Goal: Task Accomplishment & Management: Manage account settings

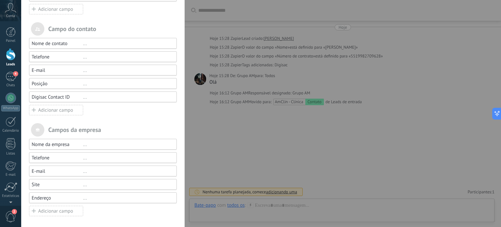
scroll to position [9, 0]
click at [32, 109] on use at bounding box center [34, 110] width 4 height 4
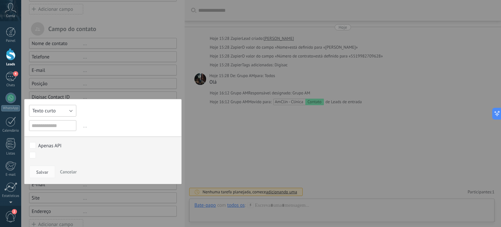
click at [43, 110] on span "Texto curto" at bounding box center [43, 111] width 23 height 6
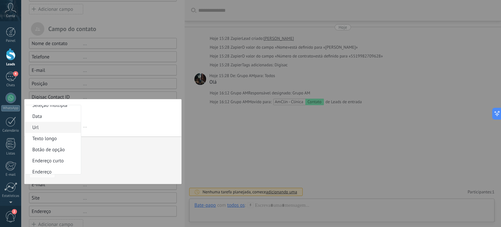
scroll to position [65, 0]
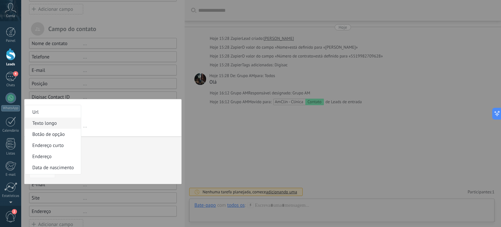
click at [41, 126] on span "Texto longo" at bounding box center [52, 123] width 54 height 6
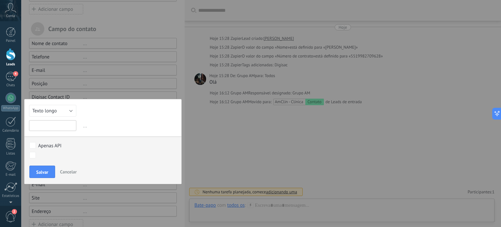
click at [48, 125] on input "text" at bounding box center [52, 125] width 47 height 11
type input "**********"
click at [38, 170] on span "Salvar" at bounding box center [42, 172] width 12 height 5
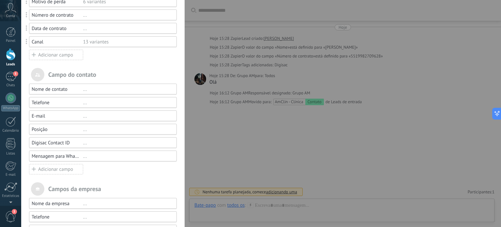
scroll to position [206, 0]
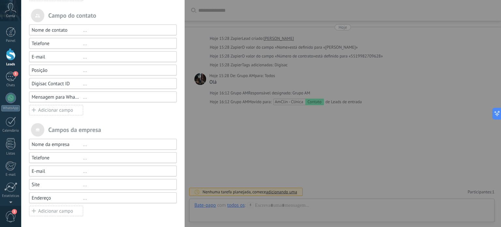
click at [87, 87] on div "..." at bounding box center [127, 84] width 88 height 6
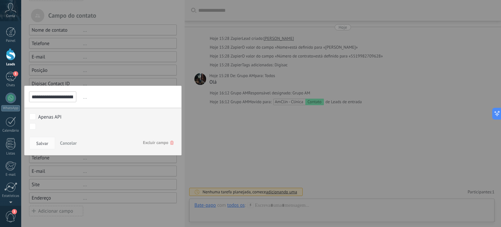
click at [153, 141] on span "Excluir campo" at bounding box center [158, 143] width 31 height 12
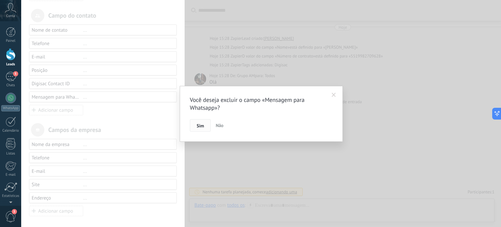
click at [203, 124] on span "Sim" at bounding box center [200, 125] width 7 height 5
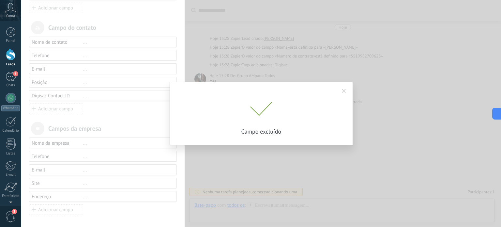
scroll to position [193, 0]
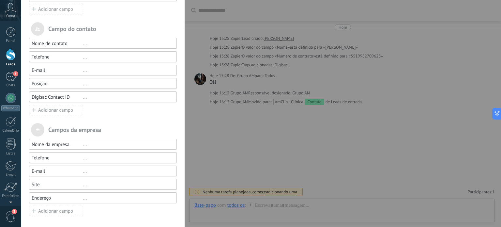
click at [46, 110] on div "Adicionar campo" at bounding box center [56, 110] width 54 height 10
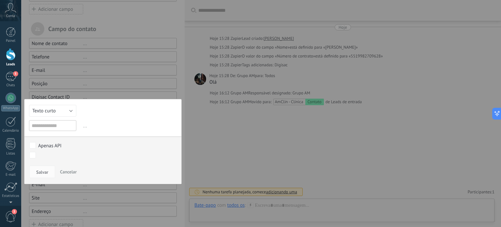
scroll to position [206, 0]
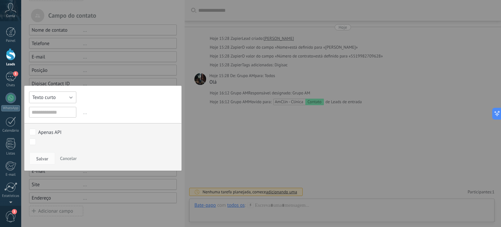
click at [59, 98] on button "Texto curto" at bounding box center [52, 97] width 47 height 12
click at [50, 129] on span "Selecionar" at bounding box center [52, 131] width 54 height 6
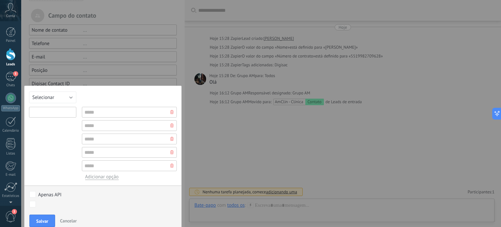
click at [58, 111] on input "text" at bounding box center [52, 112] width 47 height 11
click at [69, 95] on button "Selecionar" at bounding box center [52, 97] width 47 height 12
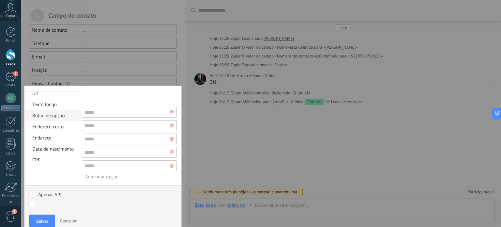
click at [65, 118] on span "Botão de opção" at bounding box center [52, 116] width 54 height 6
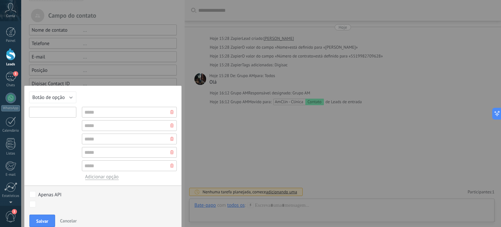
click at [68, 113] on input "text" at bounding box center [52, 112] width 47 height 11
type input "**********"
click at [111, 101] on div "**********" at bounding box center [103, 158] width 158 height 147
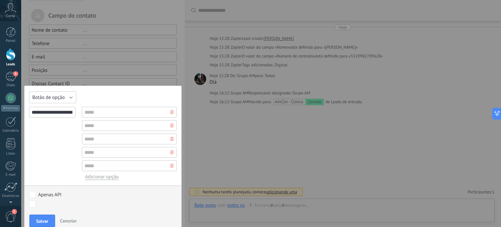
click at [68, 95] on button "Botão de opção" at bounding box center [52, 97] width 47 height 12
click at [51, 118] on span "Selecionar" at bounding box center [52, 119] width 54 height 6
click at [72, 112] on input "**********" at bounding box center [52, 112] width 47 height 11
click at [72, 98] on button "Selecionar" at bounding box center [52, 97] width 47 height 12
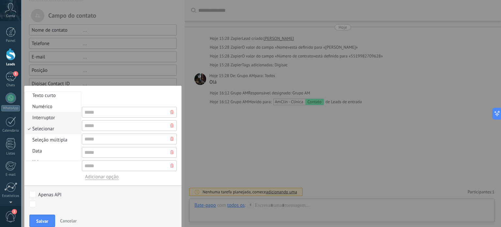
scroll to position [0, 0]
click at [63, 117] on span "Interruptor" at bounding box center [52, 119] width 54 height 6
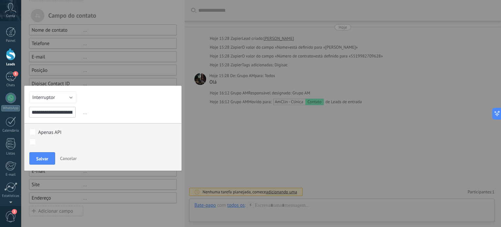
click at [67, 113] on input "**********" at bounding box center [52, 112] width 47 height 11
click at [121, 107] on span "..." at bounding box center [129, 112] width 95 height 11
drag, startPoint x: 31, startPoint y: 111, endPoint x: 102, endPoint y: 111, distance: 70.8
click at [102, 111] on div "**********" at bounding box center [103, 112] width 148 height 11
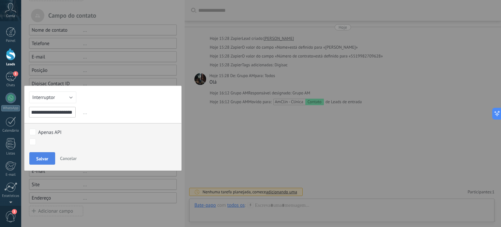
click at [38, 157] on span "Salvar" at bounding box center [42, 158] width 12 height 5
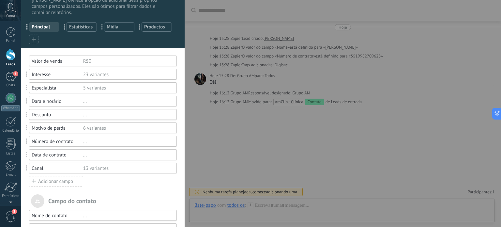
scroll to position [0, 0]
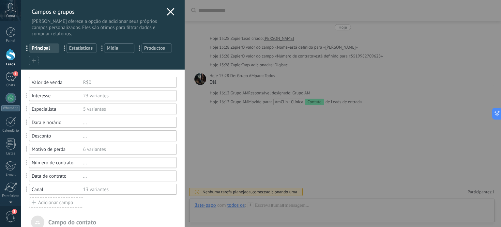
click at [167, 12] on icon at bounding box center [171, 12] width 8 height 8
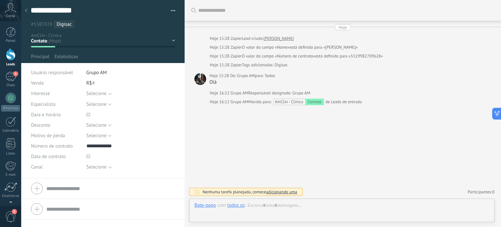
type textarea "**********"
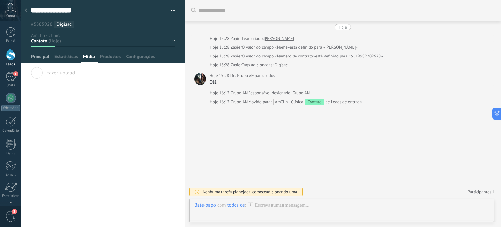
click at [43, 57] on span "Principal" at bounding box center [40, 57] width 18 height 9
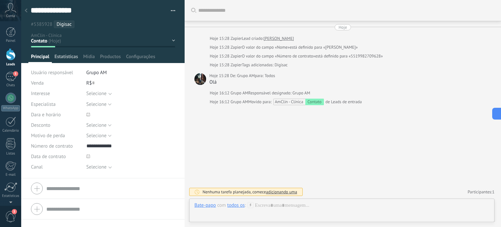
click at [70, 55] on span "Estatísticas" at bounding box center [65, 57] width 23 height 9
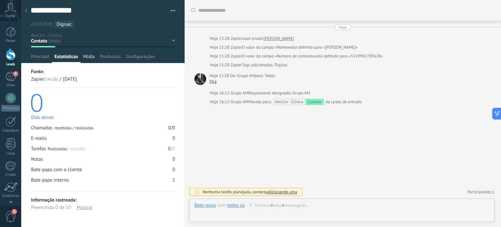
click at [91, 56] on span "Mídia" at bounding box center [89, 57] width 12 height 9
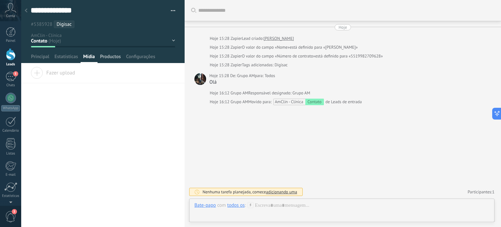
click at [114, 56] on span "Productos" at bounding box center [110, 57] width 21 height 9
click at [43, 55] on span "Principal" at bounding box center [40, 57] width 18 height 9
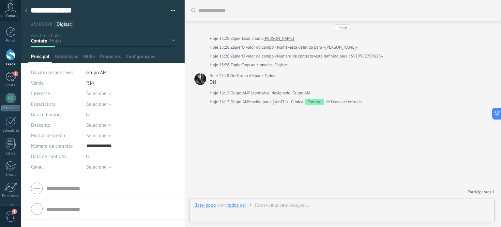
scroll to position [70, 0]
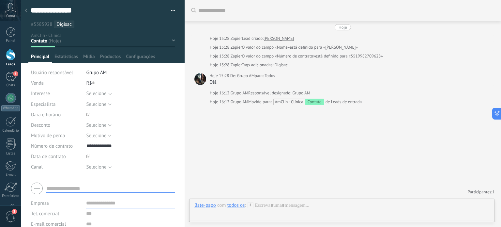
click at [72, 189] on input "text" at bounding box center [110, 188] width 129 height 8
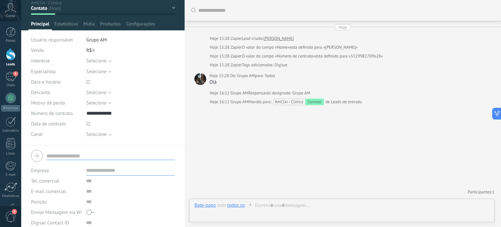
scroll to position [65, 0]
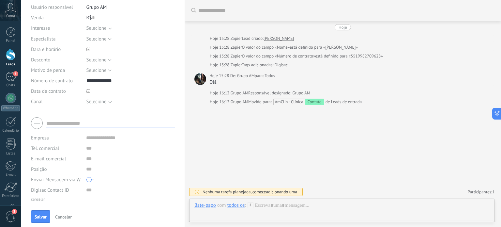
scroll to position [70, 0]
click at [37, 216] on span "Salvar" at bounding box center [41, 216] width 12 height 5
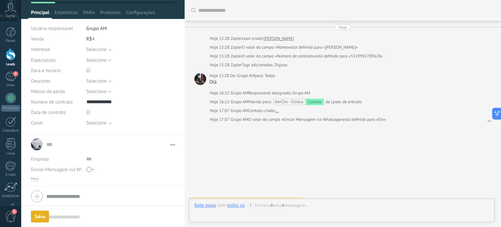
scroll to position [9, 0]
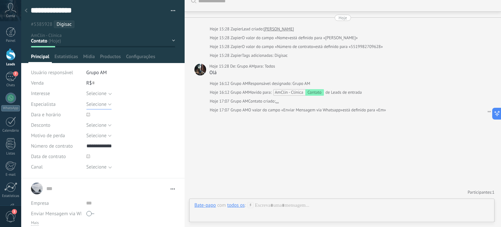
click at [96, 104] on span "Selecione" at bounding box center [96, 104] width 20 height 6
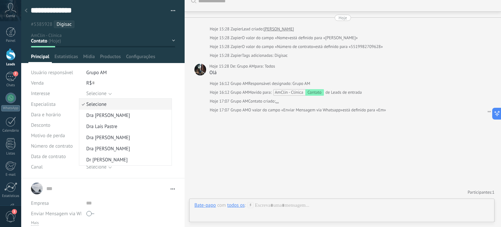
click at [96, 104] on span "Selecione" at bounding box center [124, 104] width 90 height 6
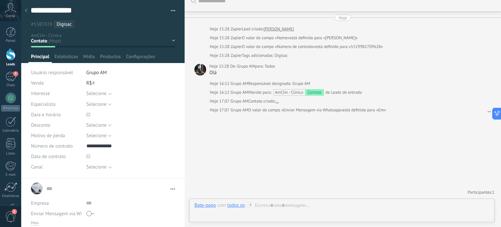
click at [97, 96] on div "Selecione" at bounding box center [96, 93] width 20 height 5
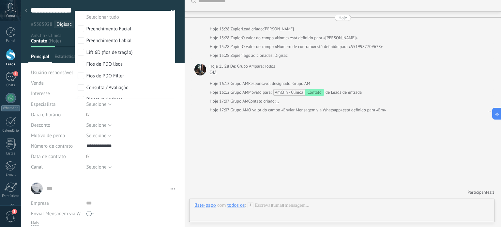
click at [148, 111] on span at bounding box center [130, 114] width 89 height 10
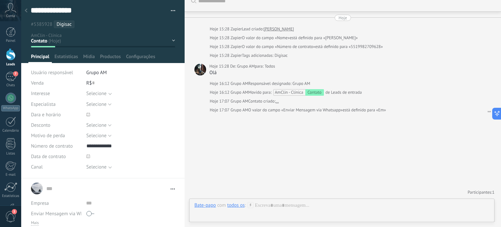
click at [107, 167] on div "Selecione" at bounding box center [96, 166] width 20 height 5
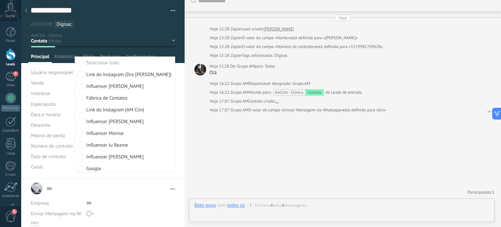
click at [119, 177] on div "Interesse Selecionar tudo Preenchimento Facial Preenchimento Labial Lift 6D (fi…" at bounding box center [103, 133] width 144 height 90
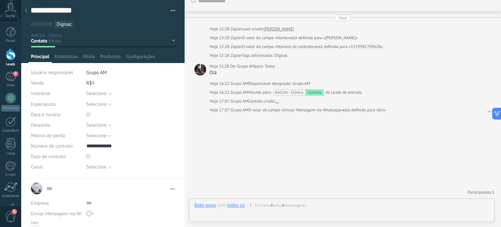
click at [158, 56] on div "Principal Estatísticas Mídia Productos Configurações" at bounding box center [102, 57] width 149 height 9
click at [153, 56] on span "Configurações" at bounding box center [140, 57] width 29 height 9
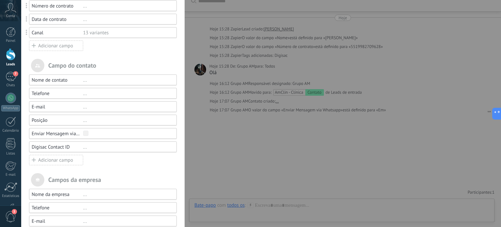
scroll to position [163, 0]
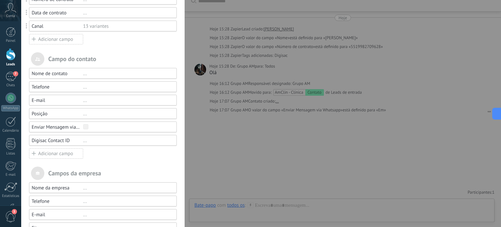
click at [32, 37] on icon at bounding box center [34, 39] width 4 height 8
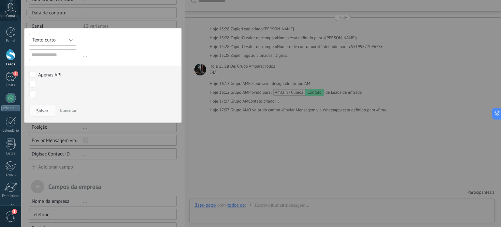
click at [41, 40] on span "Texto curto" at bounding box center [43, 40] width 23 height 6
click at [40, 73] on span "Selecionar" at bounding box center [52, 73] width 54 height 6
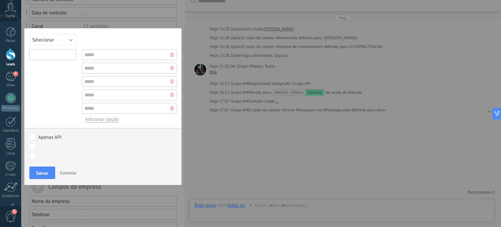
click at [65, 54] on input "text" at bounding box center [52, 54] width 47 height 11
click at [72, 39] on button "Selecionar" at bounding box center [52, 40] width 47 height 12
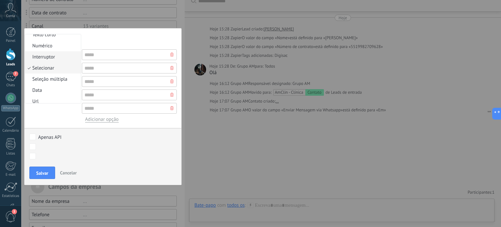
click at [46, 58] on span "Interruptor" at bounding box center [52, 57] width 54 height 6
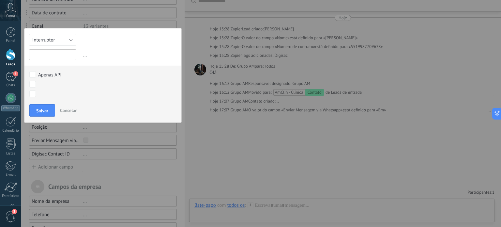
click at [48, 54] on input "text" at bounding box center [52, 54] width 47 height 11
type input "**********"
click at [39, 111] on span "Salvar" at bounding box center [42, 110] width 12 height 5
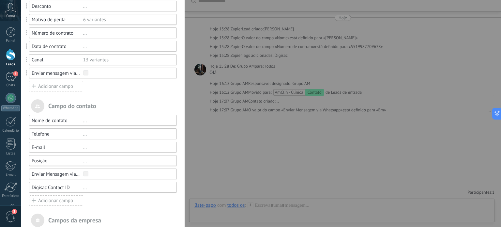
scroll to position [130, 0]
drag, startPoint x: 72, startPoint y: 184, endPoint x: 28, endPoint y: 185, distance: 44.0
click at [28, 185] on div "Digisac Contact ID ..." at bounding box center [100, 186] width 154 height 11
copy div "Digisac Contact ID"
click at [46, 85] on div "Adicionar campo" at bounding box center [56, 85] width 54 height 10
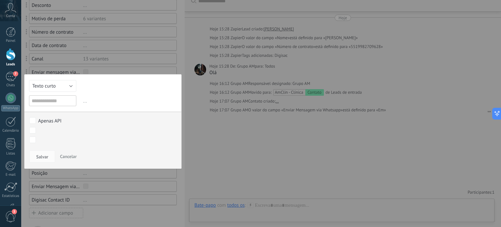
click at [60, 101] on input "text" at bounding box center [52, 100] width 47 height 11
type input "**********"
click at [42, 155] on span "Salvar" at bounding box center [42, 156] width 12 height 5
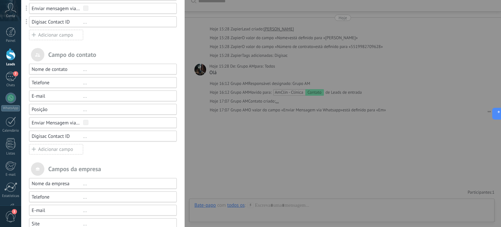
scroll to position [196, 0]
click at [84, 134] on div "..." at bounding box center [127, 134] width 88 height 6
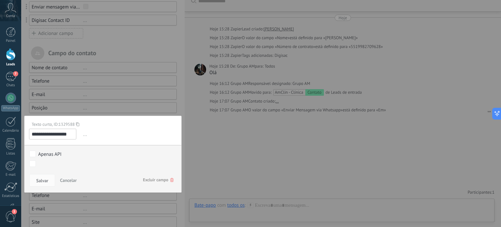
click at [71, 179] on span "Cancelar" at bounding box center [68, 180] width 17 height 6
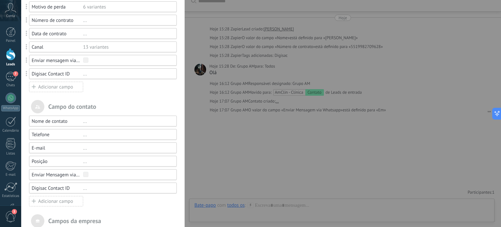
scroll to position [130, 0]
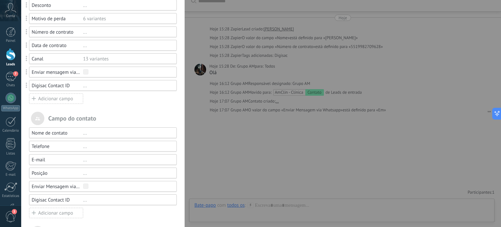
click at [83, 87] on div "..." at bounding box center [127, 86] width 88 height 6
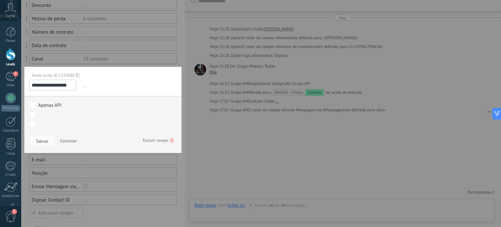
click at [153, 141] on span "Excluir campo" at bounding box center [158, 140] width 31 height 12
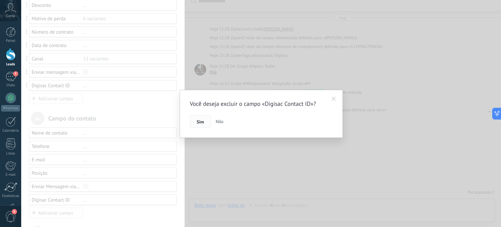
click at [202, 121] on span "Sim" at bounding box center [200, 121] width 7 height 5
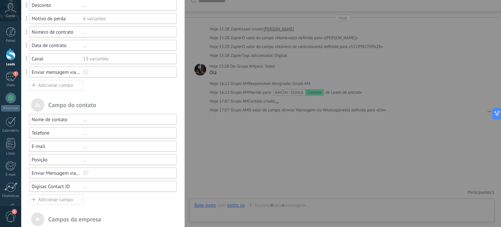
click at [75, 174] on div "Enviar Mensagem via Whatsapp" at bounding box center [58, 173] width 52 height 6
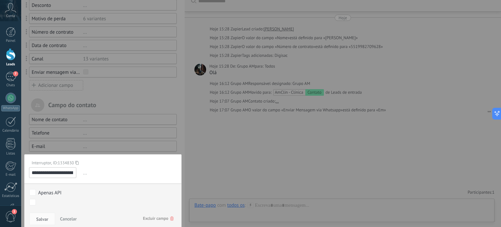
click at [144, 216] on span "Excluir campo" at bounding box center [158, 218] width 31 height 12
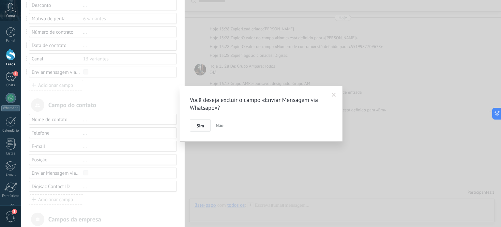
click at [204, 125] on span "Sim" at bounding box center [200, 125] width 7 height 5
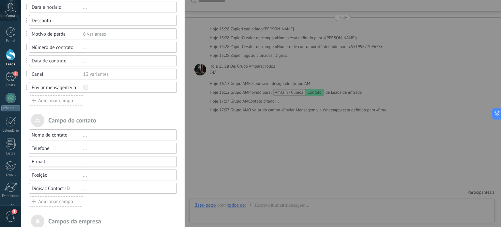
scroll to position [0, 0]
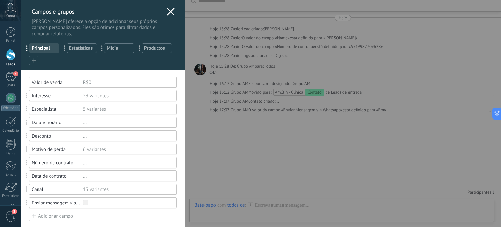
click at [167, 13] on icon at bounding box center [171, 12] width 8 height 8
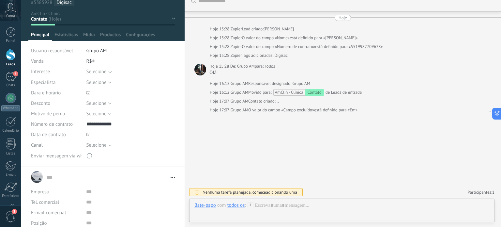
scroll to position [33, 0]
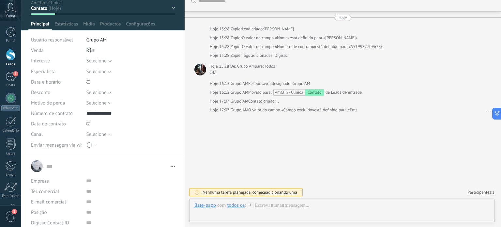
click at [92, 144] on span at bounding box center [91, 145] width 8 height 10
click at [42, 212] on button "Salvar" at bounding box center [40, 216] width 19 height 12
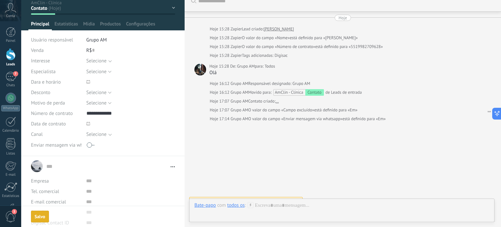
scroll to position [18, 0]
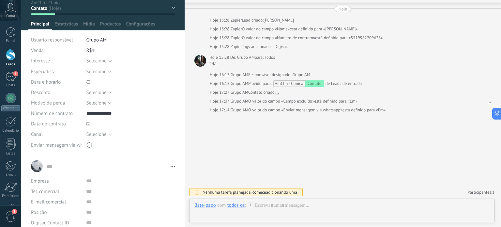
click at [0, 0] on div "Contato Avaliação Agendamento Consulta confirmada Tratamento prescrito Venda ga…" at bounding box center [0, 0] width 0 height 0
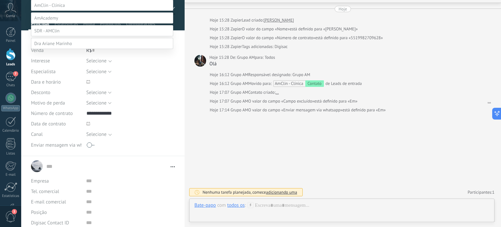
click at [179, 21] on div at bounding box center [261, 113] width 480 height 227
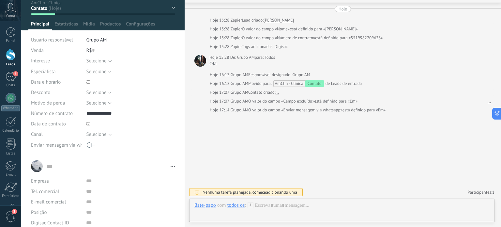
click at [175, 24] on div "Principal Estatísticas Mídia Productos Configurações" at bounding box center [102, 25] width 149 height 9
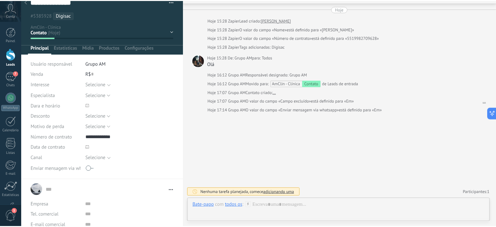
scroll to position [0, 0]
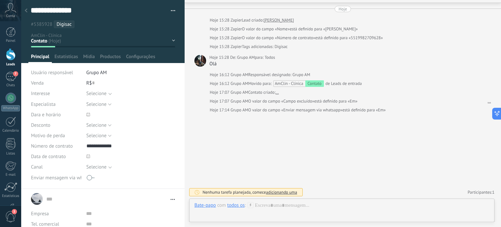
click at [29, 11] on div at bounding box center [26, 11] width 9 height 13
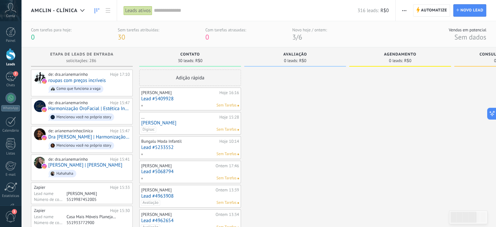
click at [177, 124] on link "[PERSON_NAME]" at bounding box center [190, 123] width 98 height 6
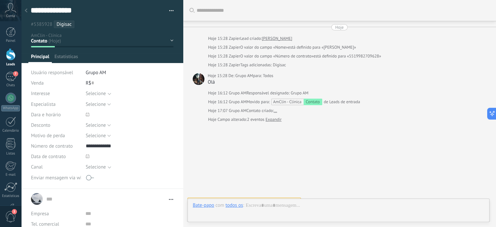
type textarea "**********"
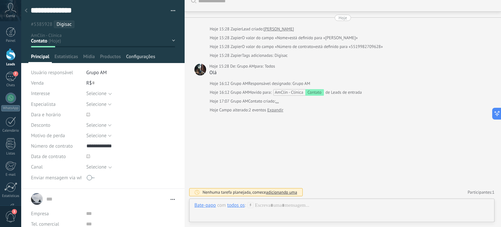
click at [151, 57] on span "Configurações" at bounding box center [140, 57] width 29 height 9
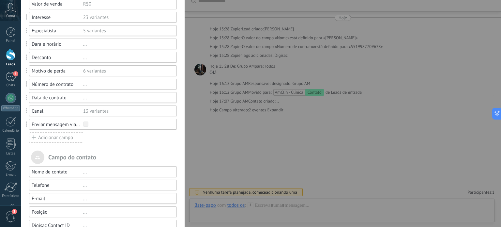
scroll to position [98, 0]
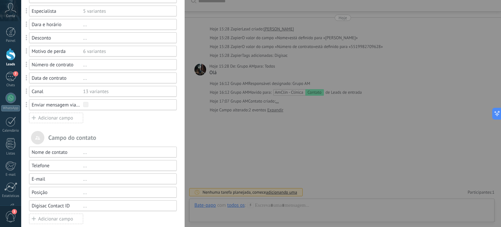
click at [74, 105] on div "Enviar mensagem via whatsapp" at bounding box center [58, 105] width 52 height 6
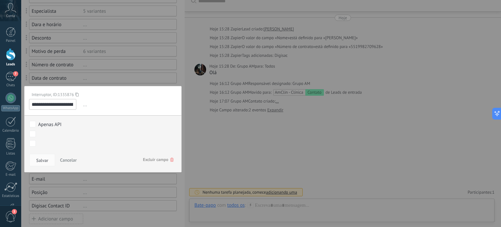
click at [63, 102] on input "**********" at bounding box center [52, 104] width 47 height 11
click at [85, 105] on span "..." at bounding box center [129, 104] width 95 height 11
drag, startPoint x: 82, startPoint y: 104, endPoint x: 75, endPoint y: 104, distance: 6.8
click at [82, 104] on span "..." at bounding box center [129, 104] width 95 height 11
click at [68, 104] on input "**********" at bounding box center [52, 104] width 47 height 11
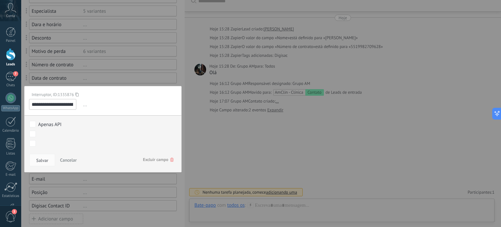
click at [155, 159] on span "Excluir campo" at bounding box center [158, 160] width 31 height 12
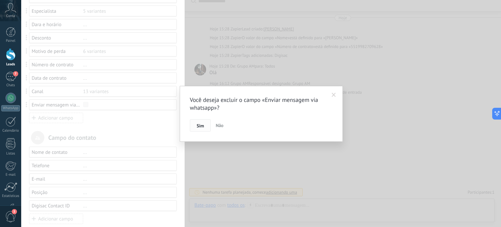
drag, startPoint x: 218, startPoint y: 123, endPoint x: 200, endPoint y: 125, distance: 18.7
click at [200, 125] on div "Sim Não" at bounding box center [261, 125] width 143 height 12
click at [199, 125] on span "Sim" at bounding box center [200, 125] width 7 height 5
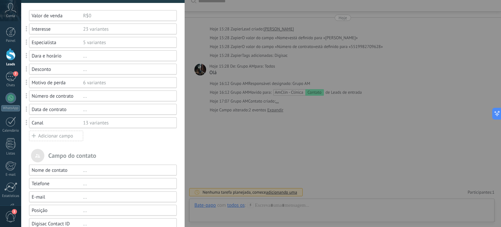
scroll to position [65, 0]
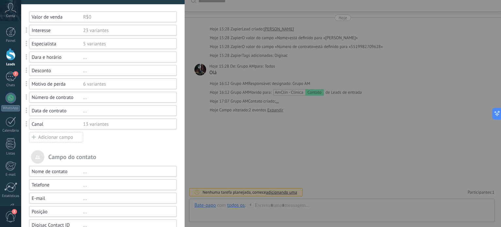
click at [55, 137] on div "Adicionar campo" at bounding box center [56, 137] width 54 height 10
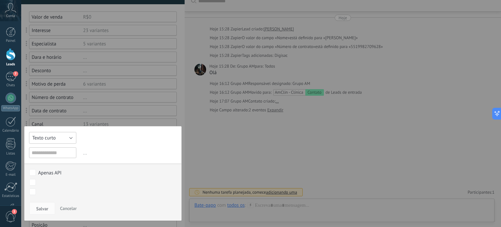
click at [56, 138] on button "Texto curto" at bounding box center [52, 138] width 47 height 12
click at [117, 142] on div "Texto curto Numérico Interruptor Selecionar Seleção múltipla Data Url Texto lon…" at bounding box center [103, 173] width 158 height 95
click at [55, 154] on input "text" at bounding box center [52, 152] width 47 height 11
type input "**********"
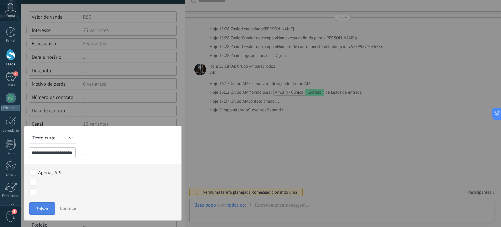
scroll to position [0, 0]
click at [42, 206] on span "Salvar" at bounding box center [42, 208] width 12 height 5
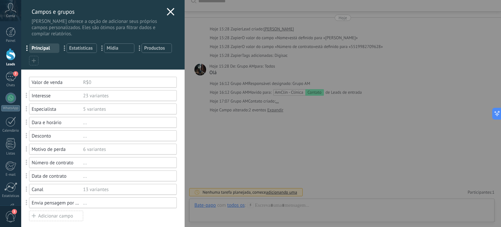
click at [168, 11] on use at bounding box center [171, 12] width 8 height 8
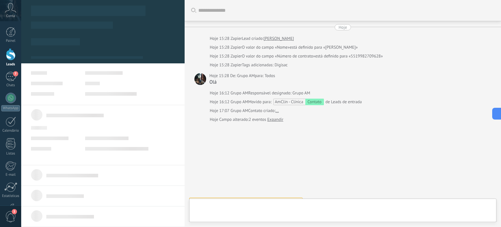
type textarea "**********"
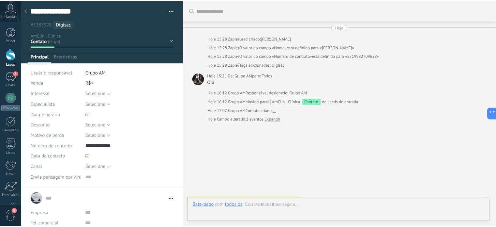
scroll to position [9, 0]
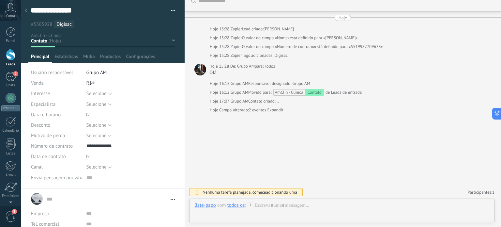
click at [28, 11] on div at bounding box center [26, 11] width 9 height 13
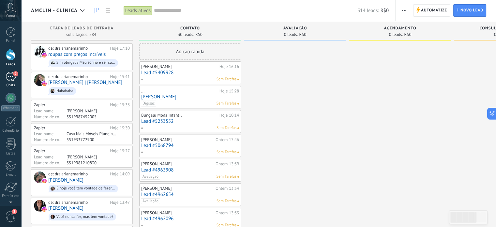
click at [9, 73] on div "2" at bounding box center [11, 76] width 10 height 9
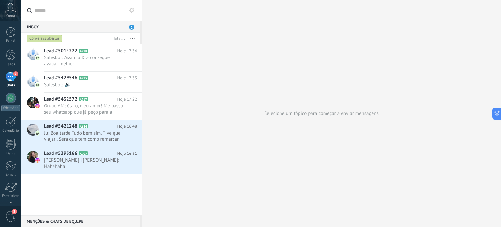
click at [9, 75] on div "2" at bounding box center [11, 76] width 10 height 9
click at [7, 53] on div at bounding box center [11, 54] width 10 height 12
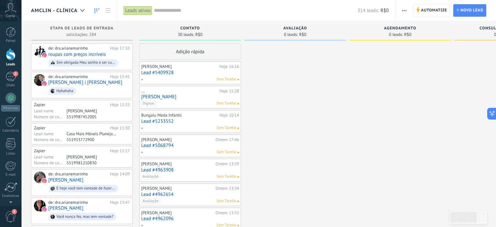
click at [72, 13] on span "AmClin - Clínica" at bounding box center [54, 11] width 47 height 6
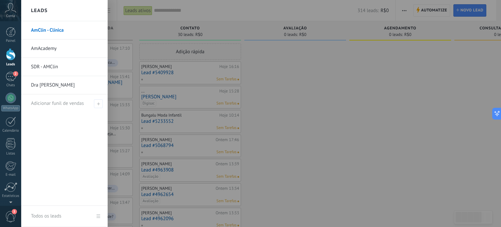
click at [48, 67] on link "SDR - AMClin" at bounding box center [66, 67] width 70 height 18
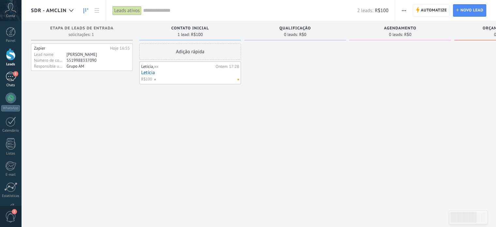
click at [8, 75] on div "3" at bounding box center [11, 76] width 10 height 9
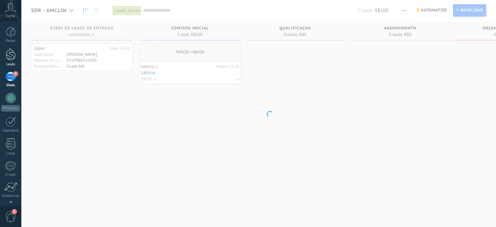
click at [8, 53] on div at bounding box center [11, 54] width 10 height 12
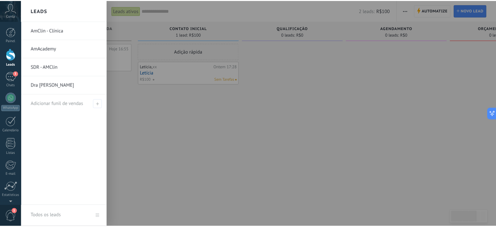
scroll to position [70, 0]
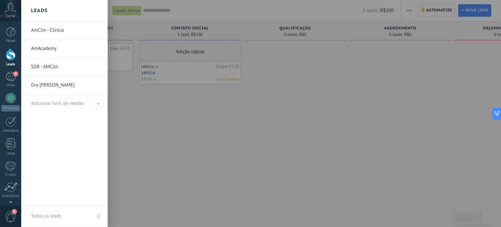
click at [44, 31] on link "AmClin - Clínica" at bounding box center [66, 30] width 70 height 18
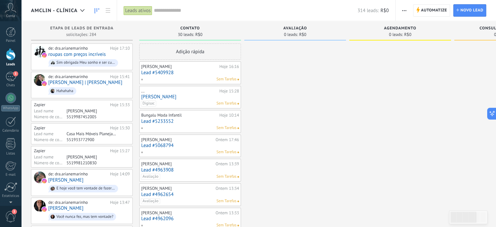
click at [75, 8] on span "AmClin - Clínica" at bounding box center [54, 11] width 47 height 6
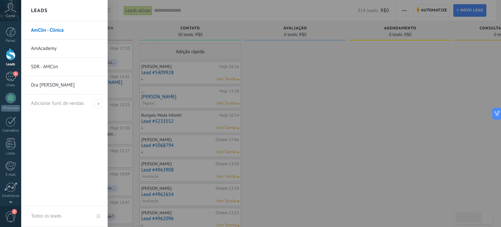
click at [46, 65] on link "SDR - AMClin" at bounding box center [66, 67] width 70 height 18
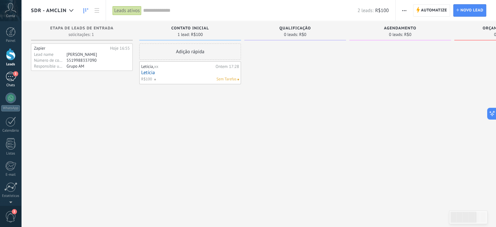
click at [10, 76] on div "3" at bounding box center [11, 76] width 10 height 9
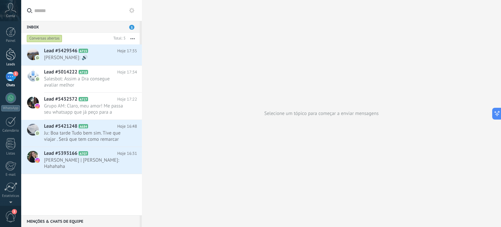
click at [10, 53] on div at bounding box center [11, 54] width 10 height 12
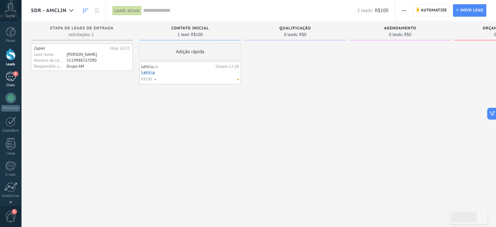
click at [11, 81] on div "5" at bounding box center [11, 76] width 10 height 9
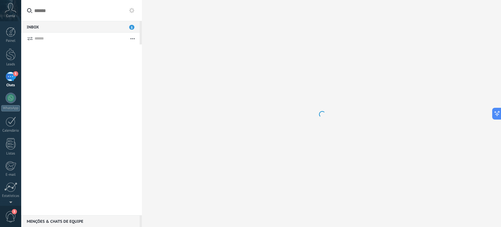
scroll to position [70, 0]
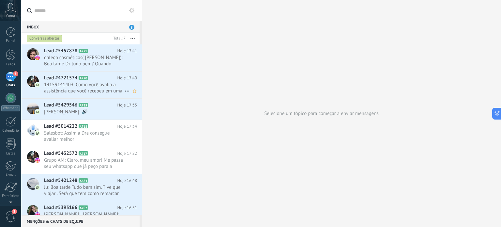
click at [74, 83] on span "14159141403: Como você avalia a assistência que você recebeu em uma escala de 1…" at bounding box center [84, 88] width 81 height 12
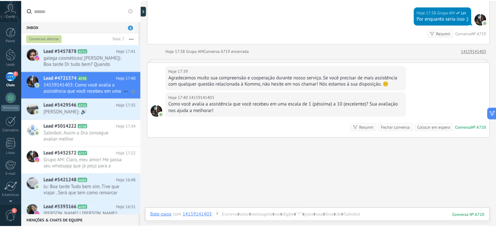
scroll to position [674, 0]
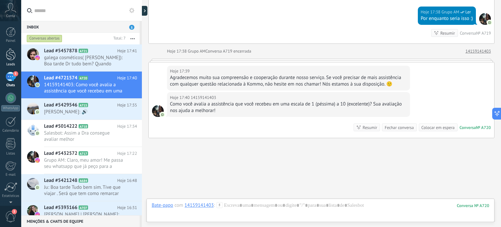
click at [9, 58] on div at bounding box center [11, 54] width 10 height 12
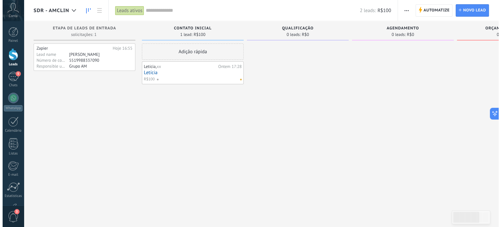
scroll to position [70, 0]
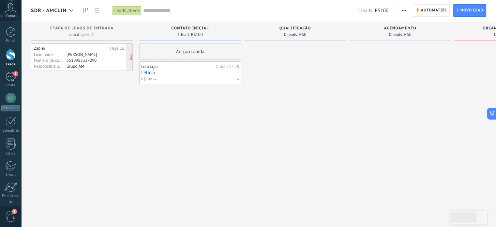
click at [73, 59] on div "5519988337090" at bounding box center [92, 59] width 51 height 5
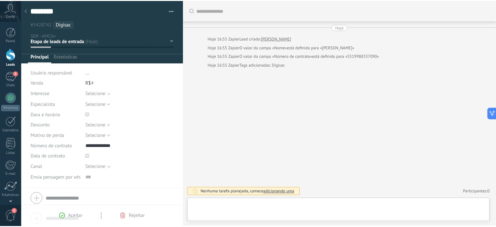
scroll to position [9, 0]
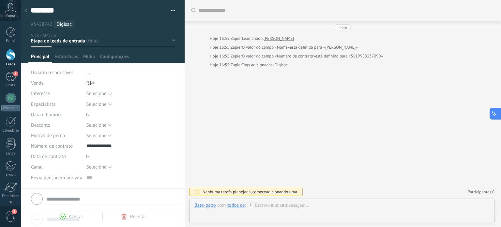
drag, startPoint x: 501, startPoint y: 91, endPoint x: 501, endPoint y: 118, distance: 26.7
click at [496, 0] on div "SDR - AMClin Leads ativos Aplicar 2 leads: R$100 Leads ativos Meus leads" at bounding box center [261, 0] width 480 height 0
click at [256, 215] on div at bounding box center [341, 212] width 295 height 20
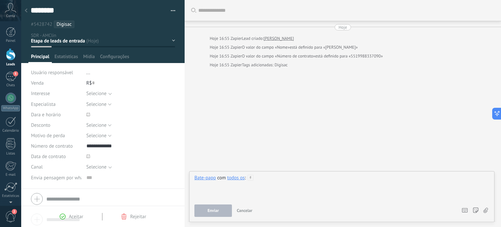
click at [200, 190] on div at bounding box center [341, 186] width 295 height 25
click at [26, 12] on use at bounding box center [26, 10] width 3 height 4
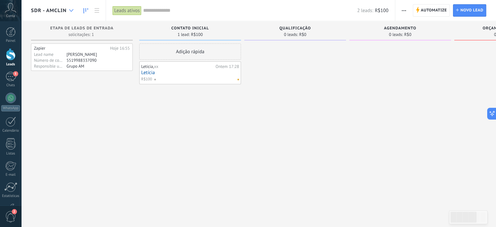
click at [70, 10] on icon at bounding box center [71, 10] width 4 height 3
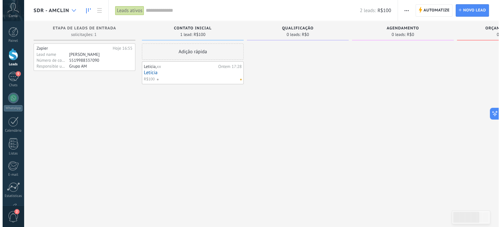
scroll to position [70, 0]
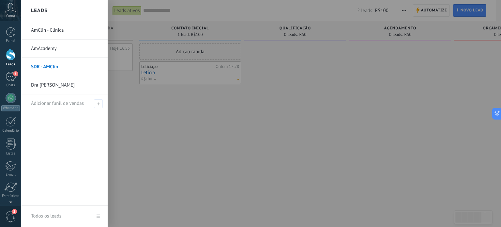
click at [163, 74] on div at bounding box center [271, 113] width 501 height 227
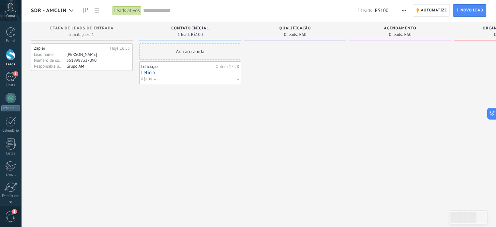
click at [163, 74] on link "Letícia" at bounding box center [190, 73] width 98 height 6
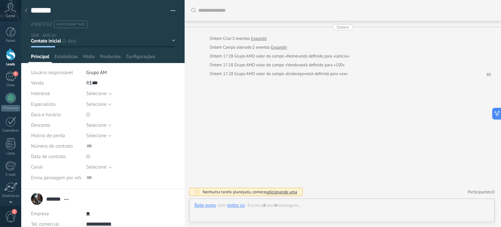
scroll to position [7, 0]
click at [27, 9] on div at bounding box center [26, 11] width 9 height 13
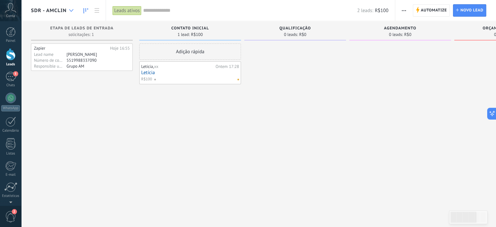
click at [73, 9] on div at bounding box center [71, 10] width 11 height 13
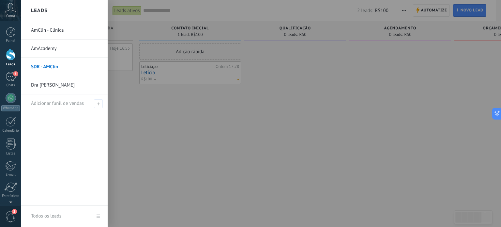
click at [40, 31] on link "AmClin - Clínica" at bounding box center [66, 30] width 70 height 18
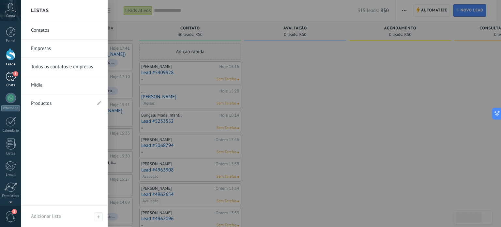
click at [10, 81] on div "5" at bounding box center [11, 76] width 10 height 9
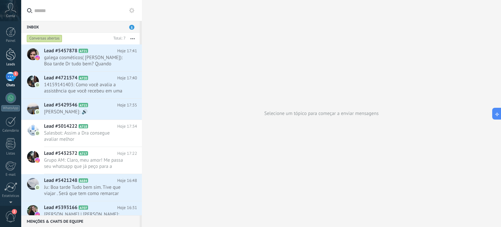
click at [10, 57] on div at bounding box center [11, 54] width 10 height 12
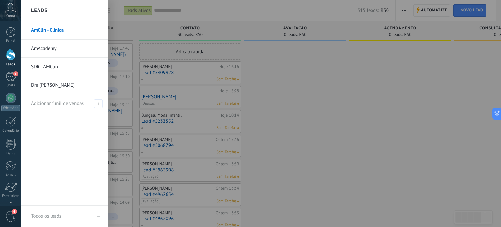
click at [48, 65] on link "SDR - AMClin" at bounding box center [66, 67] width 70 height 18
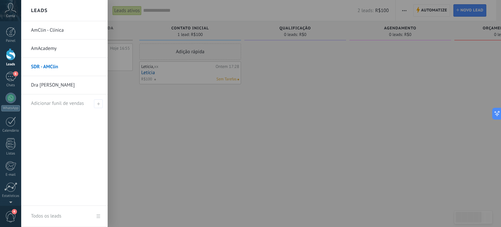
click at [35, 29] on link "AmClin - Clínica" at bounding box center [66, 30] width 70 height 18
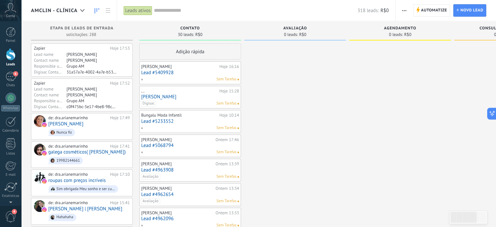
click at [72, 10] on span "AmClin - Clínica" at bounding box center [54, 11] width 47 height 6
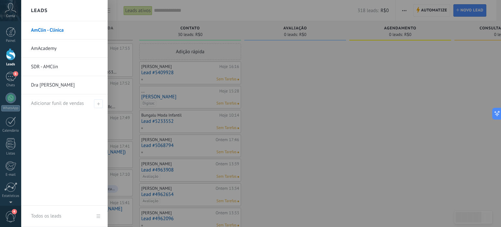
click at [64, 68] on link "SDR - AMClin" at bounding box center [66, 67] width 70 height 18
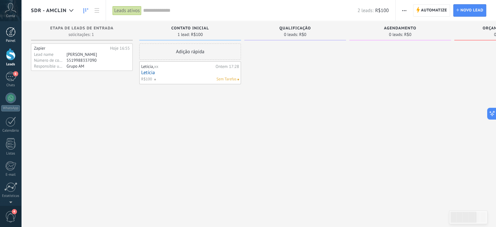
click at [8, 32] on div at bounding box center [11, 32] width 10 height 10
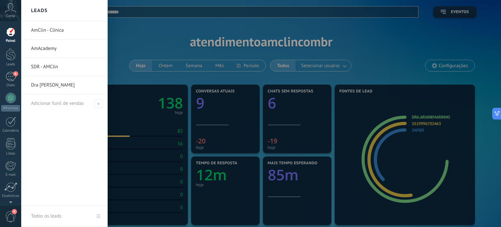
click at [45, 68] on link "SDR - AMClin" at bounding box center [66, 67] width 70 height 18
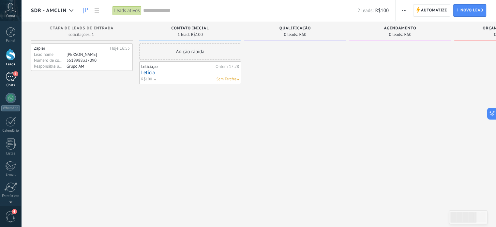
click at [9, 75] on div "6" at bounding box center [11, 76] width 10 height 9
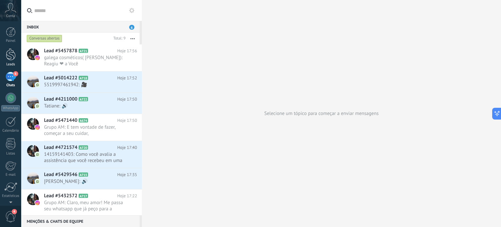
click at [8, 51] on div at bounding box center [11, 54] width 10 height 12
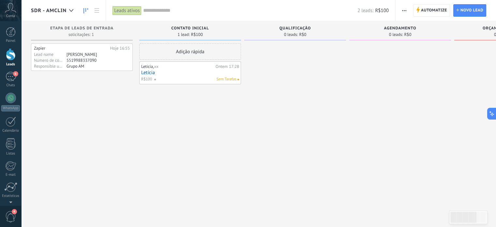
click at [56, 10] on span "SDR - AMClin" at bounding box center [49, 11] width 36 height 6
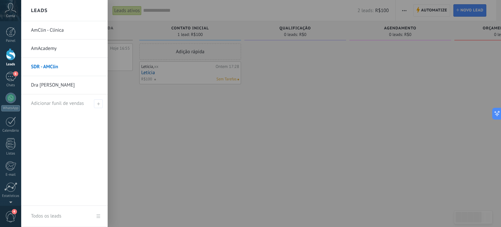
click at [55, 31] on link "AmClin - Clínica" at bounding box center [66, 30] width 70 height 18
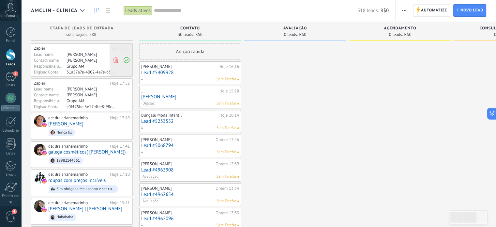
click at [114, 61] on icon at bounding box center [116, 60] width 6 height 6
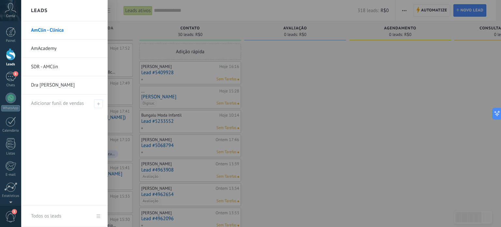
click at [57, 8] on div "Leads" at bounding box center [64, 10] width 86 height 21
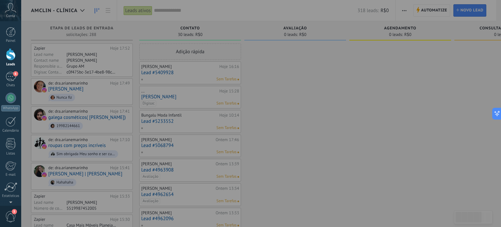
click at [57, 8] on div at bounding box center [271, 113] width 501 height 227
click at [300, 85] on div at bounding box center [271, 113] width 501 height 227
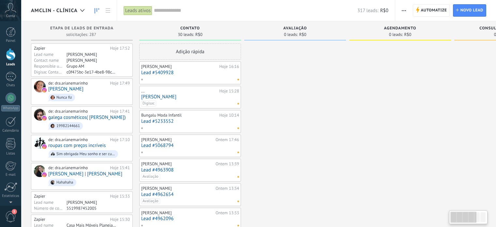
drag, startPoint x: 0, startPoint y: 0, endPoint x: 67, endPoint y: 11, distance: 68.0
click at [67, 11] on span "AmClin - Clínica" at bounding box center [54, 11] width 47 height 6
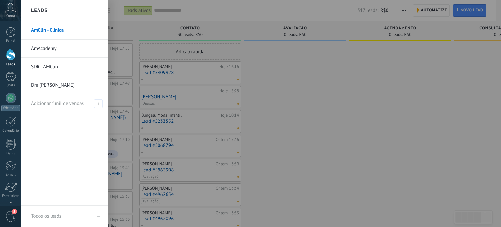
click at [50, 65] on link "SDR - AMClin" at bounding box center [66, 67] width 70 height 18
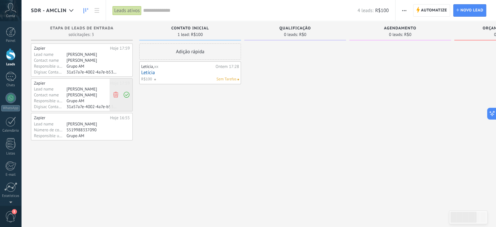
click at [116, 95] on icon at bounding box center [116, 95] width 6 height 6
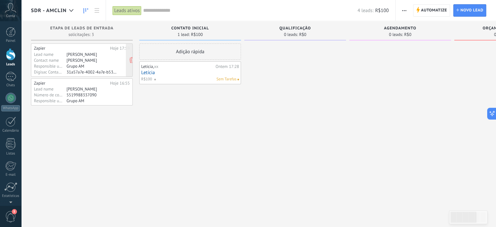
click at [75, 64] on div "Grupo AM" at bounding box center [92, 65] width 51 height 5
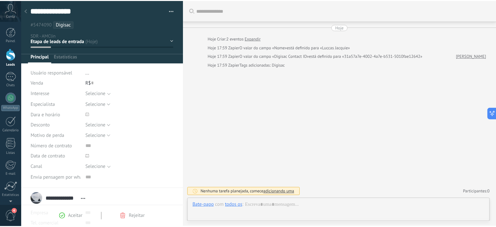
scroll to position [9, 0]
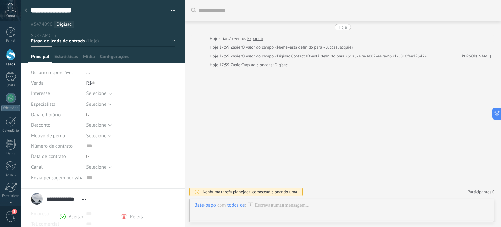
click at [27, 12] on use at bounding box center [26, 10] width 3 height 4
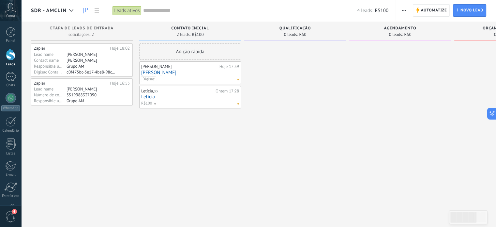
scroll to position [70, 0]
click at [10, 78] on div "6" at bounding box center [11, 76] width 10 height 9
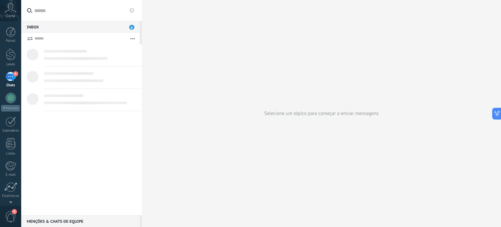
scroll to position [70, 0]
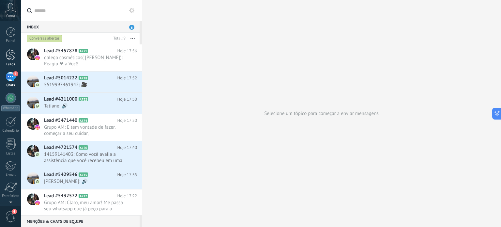
click at [9, 55] on div at bounding box center [11, 54] width 10 height 12
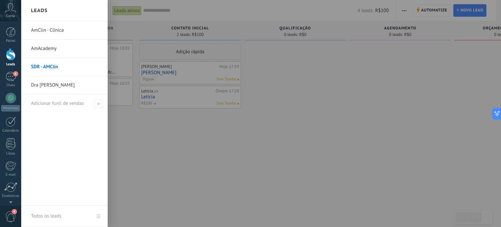
click at [37, 32] on link "AmClin - Clínica" at bounding box center [66, 30] width 70 height 18
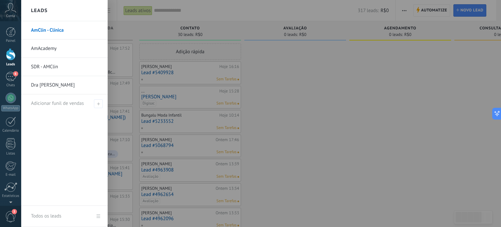
click at [47, 63] on link "SDR - AMClin" at bounding box center [66, 67] width 70 height 18
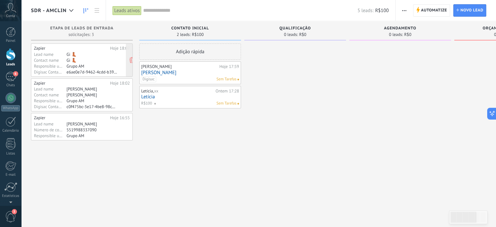
click at [74, 67] on div "Grupo AM" at bounding box center [92, 65] width 51 height 5
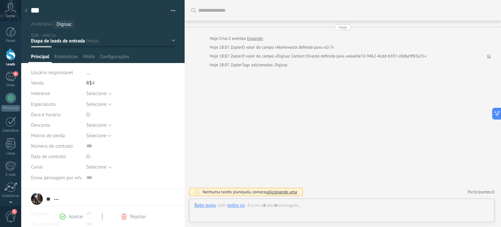
scroll to position [9, 0]
click at [107, 93] on div "Selecione" at bounding box center [96, 93] width 20 height 5
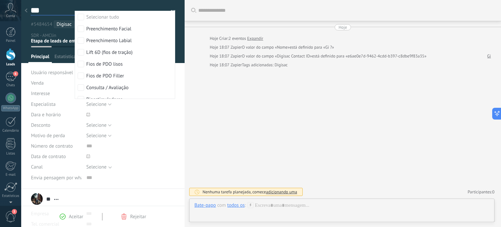
click at [60, 8] on textarea "**" at bounding box center [97, 11] width 133 height 10
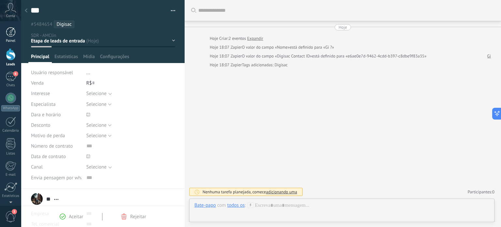
type textarea "**"
click at [9, 38] on link "Painel" at bounding box center [10, 35] width 21 height 16
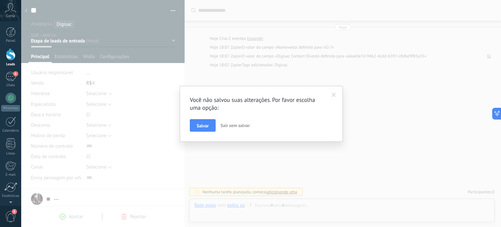
click at [333, 94] on span at bounding box center [334, 95] width 4 height 5
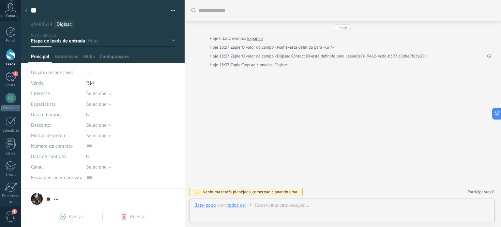
click at [234, 205] on div "todos os" at bounding box center [236, 205] width 18 height 6
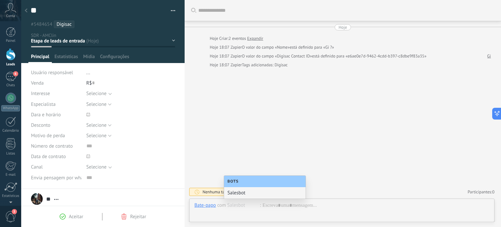
click at [253, 142] on div "Buscar Carregar mais Hoje Hoje Criar: 2 eventos Expandir Hoje 18:07 Zapier O va…" at bounding box center [343, 113] width 316 height 227
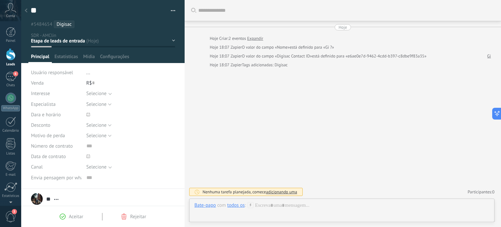
click at [27, 11] on div at bounding box center [26, 11] width 9 height 13
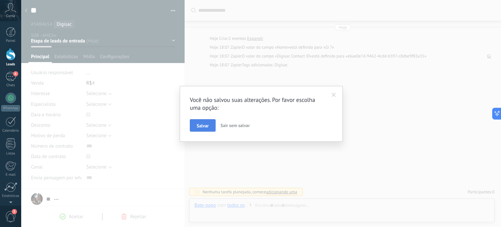
click at [200, 124] on span "Salvar" at bounding box center [203, 125] width 12 height 5
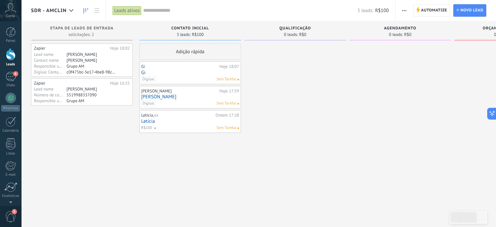
click at [162, 72] on link "Gi" at bounding box center [190, 73] width 98 height 6
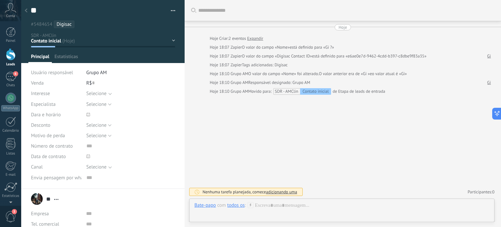
scroll to position [9, 0]
click at [26, 8] on div at bounding box center [26, 11] width 9 height 13
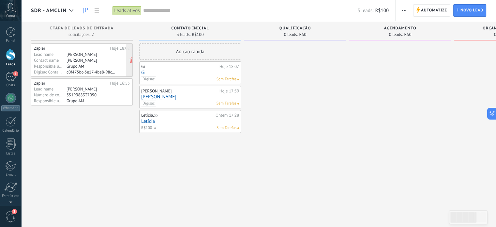
click at [86, 66] on div "Grupo AM" at bounding box center [92, 65] width 51 height 5
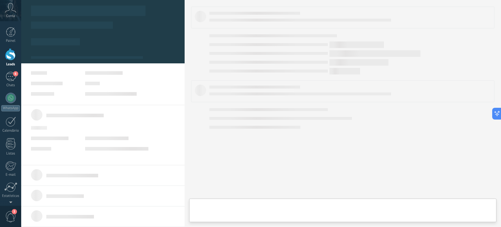
type textarea "********"
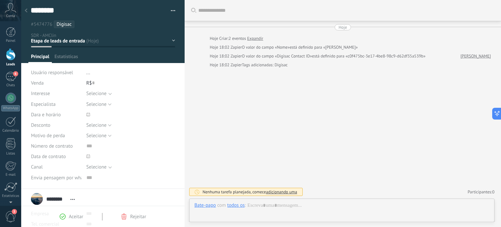
scroll to position [9, 0]
